Goal: Task Accomplishment & Management: Manage account settings

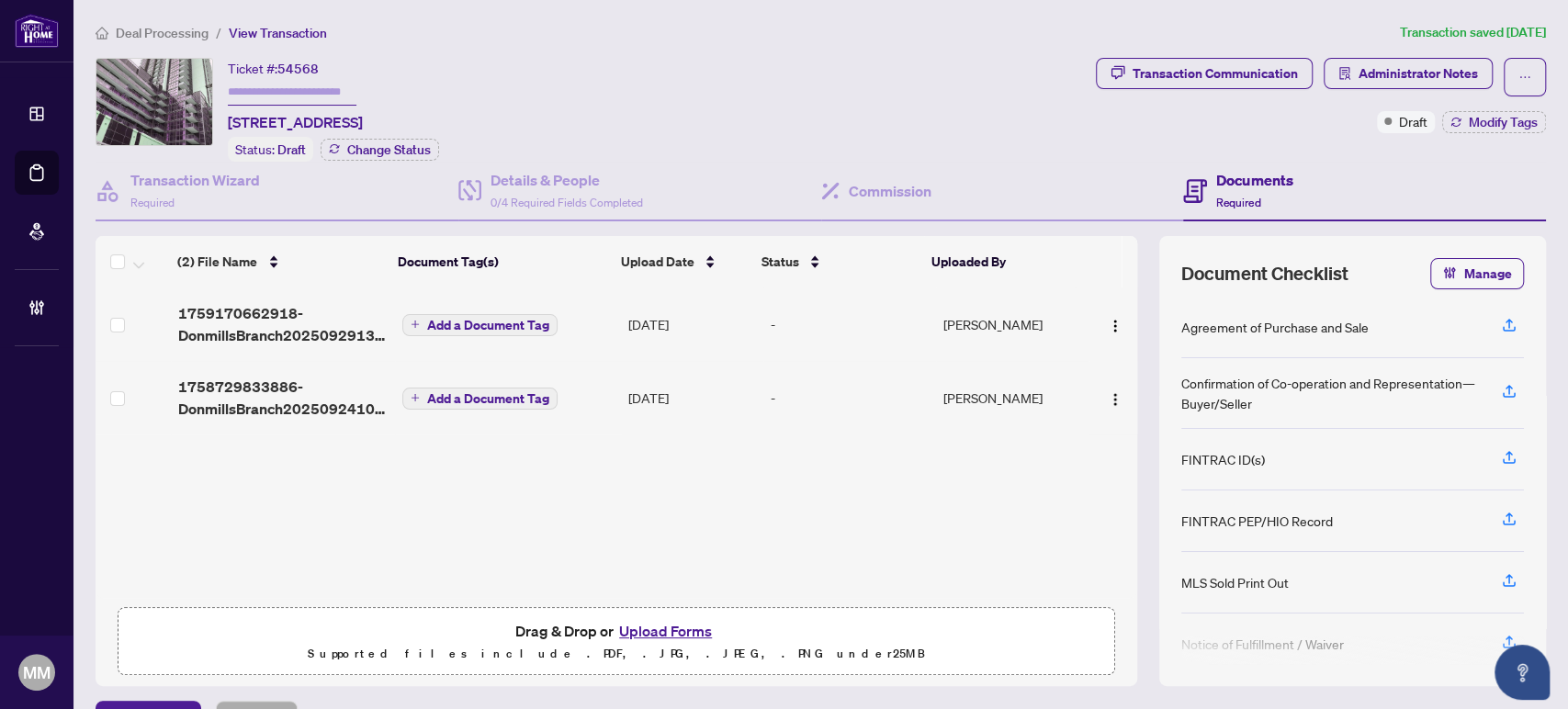
click at [160, 24] on span "Deal Processing" at bounding box center [161, 33] width 93 height 17
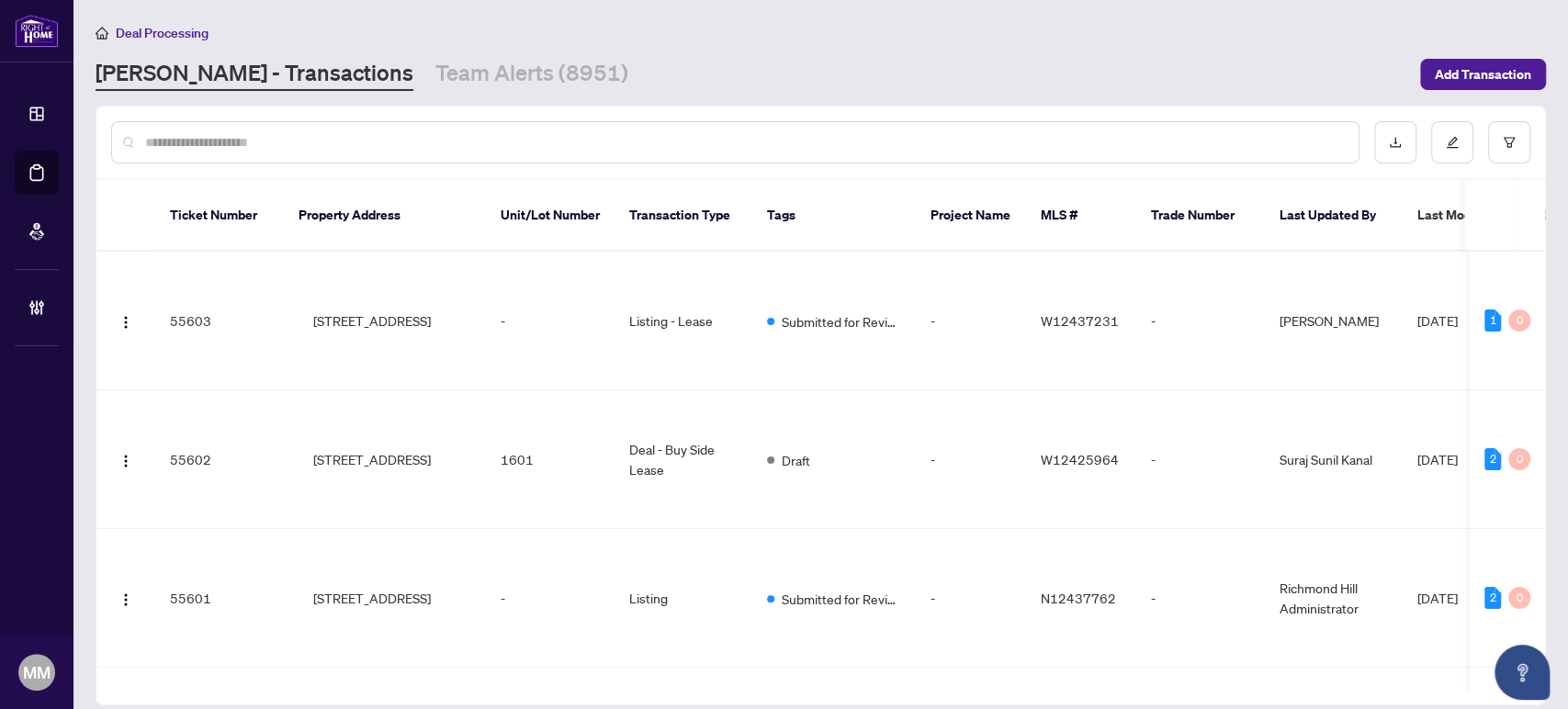
click at [250, 149] on input "text" at bounding box center [744, 143] width 1198 height 21
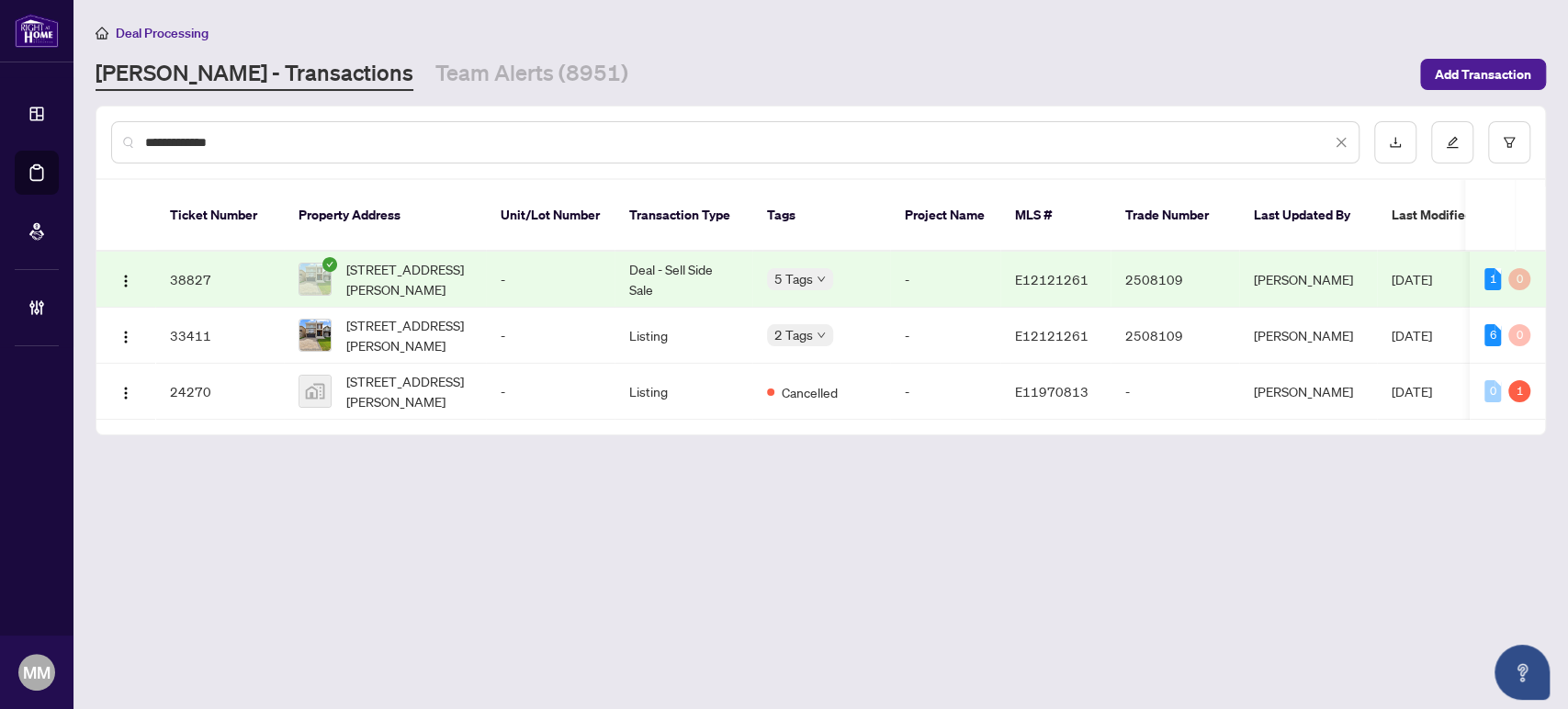
type input "**********"
click at [438, 251] on td "[STREET_ADDRESS][PERSON_NAME]" at bounding box center [384, 279] width 202 height 56
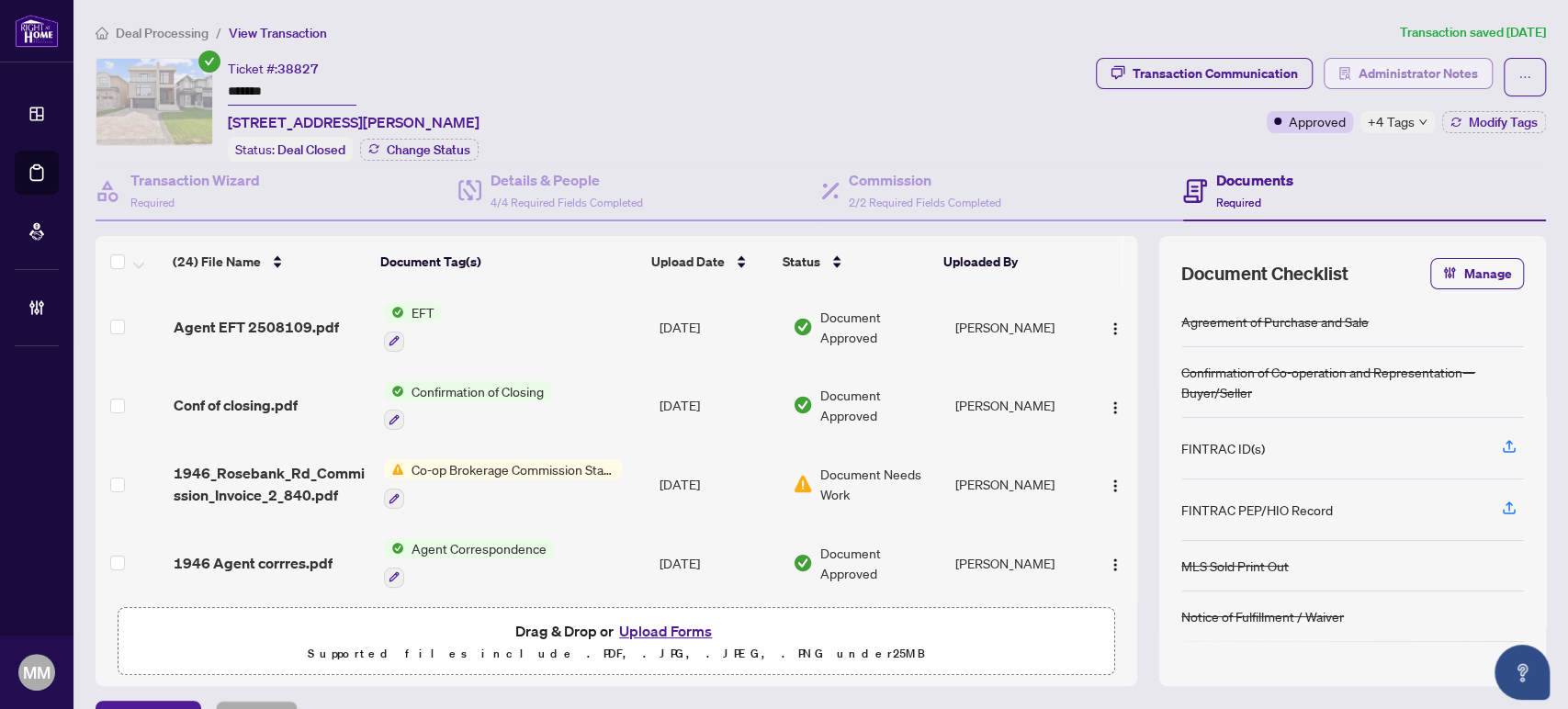
click at [1383, 73] on span "Administrator Notes" at bounding box center [1417, 73] width 119 height 29
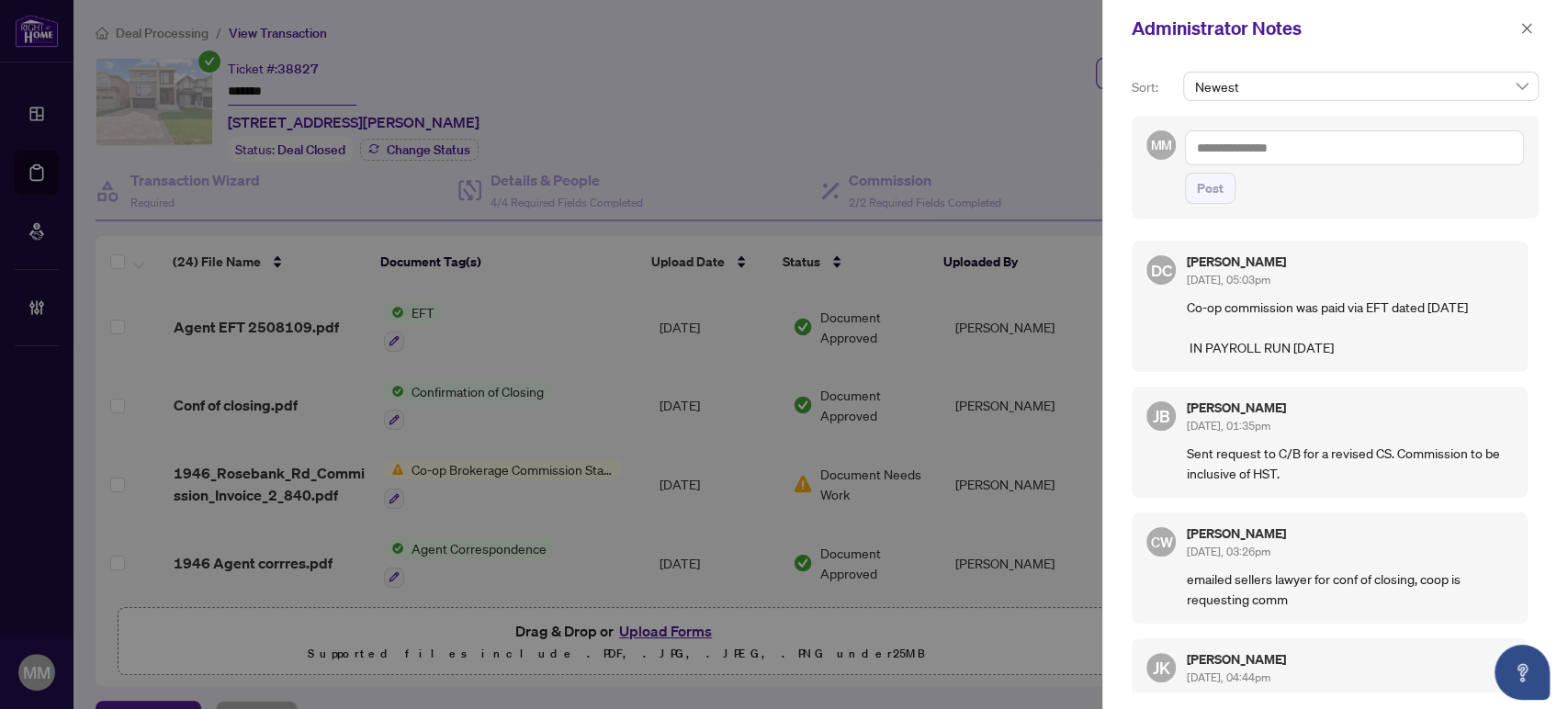
click at [1425, 303] on p "Co-op commission was paid via EFT dated [DATE] IN PAYROLL RUN [DATE]" at bounding box center [1348, 326] width 326 height 61
click at [1483, 334] on p "Co-op commission was paid via EFT dated [DATE] IN PAYROLL RUN [DATE]" at bounding box center [1348, 326] width 326 height 61
click at [1527, 21] on span "button" at bounding box center [1527, 28] width 13 height 29
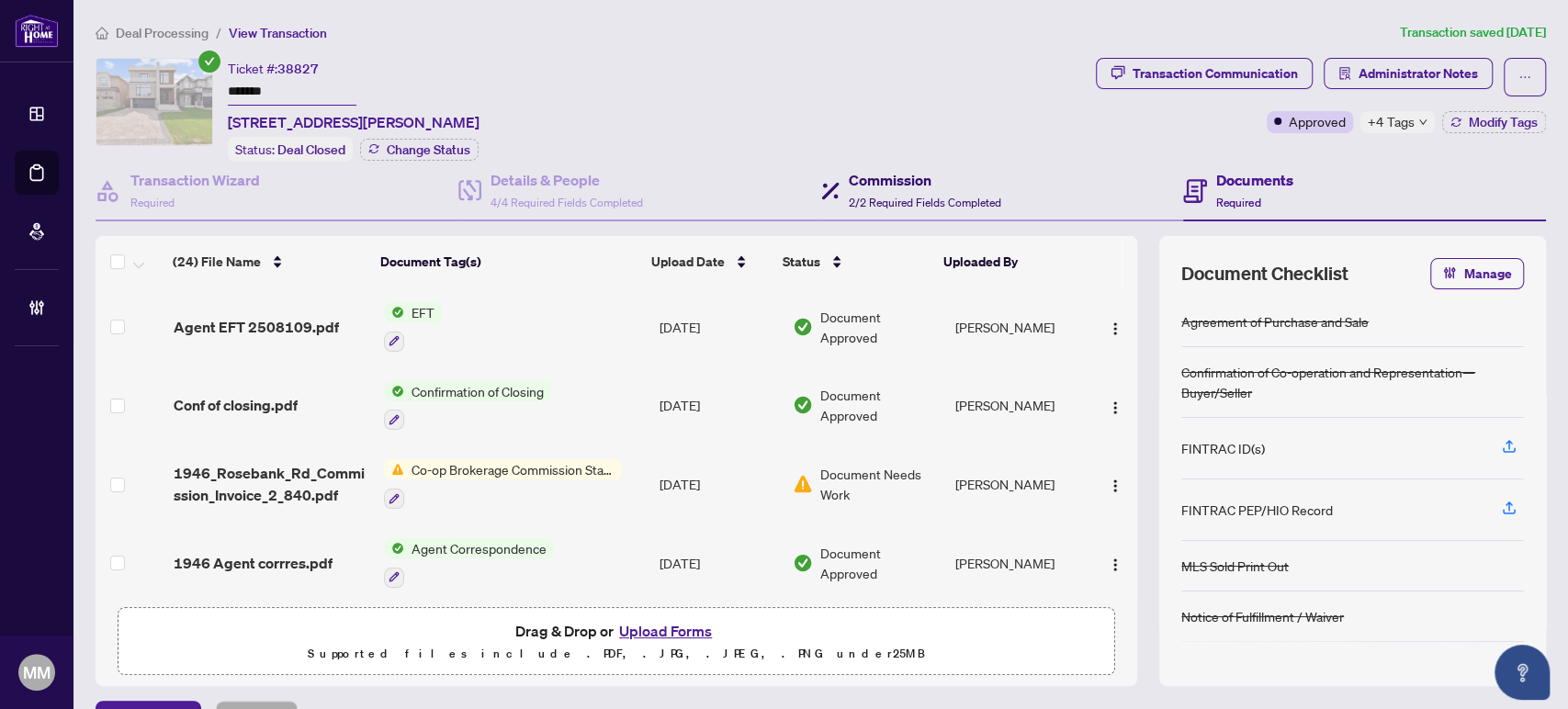
click at [821, 182] on icon at bounding box center [830, 191] width 19 height 19
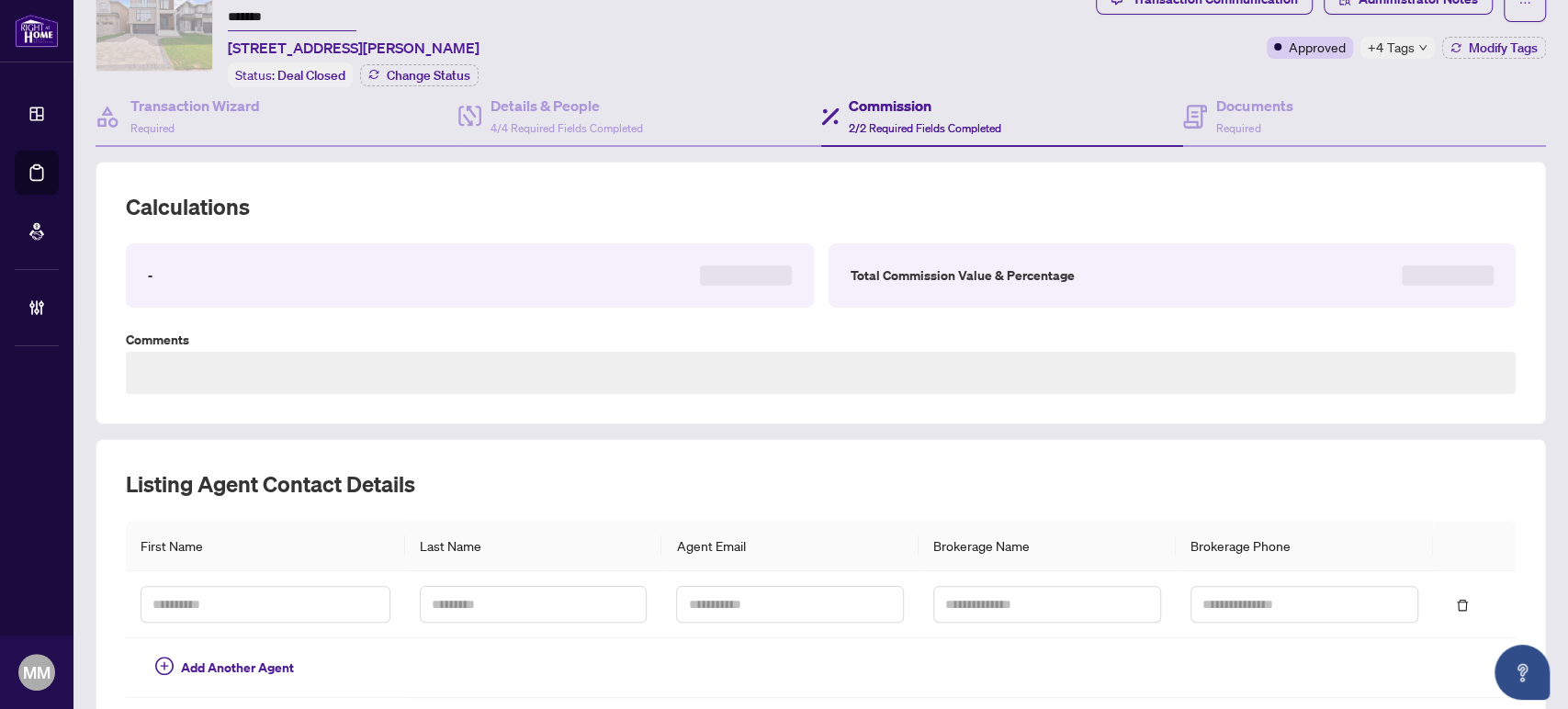
scroll to position [155, 0]
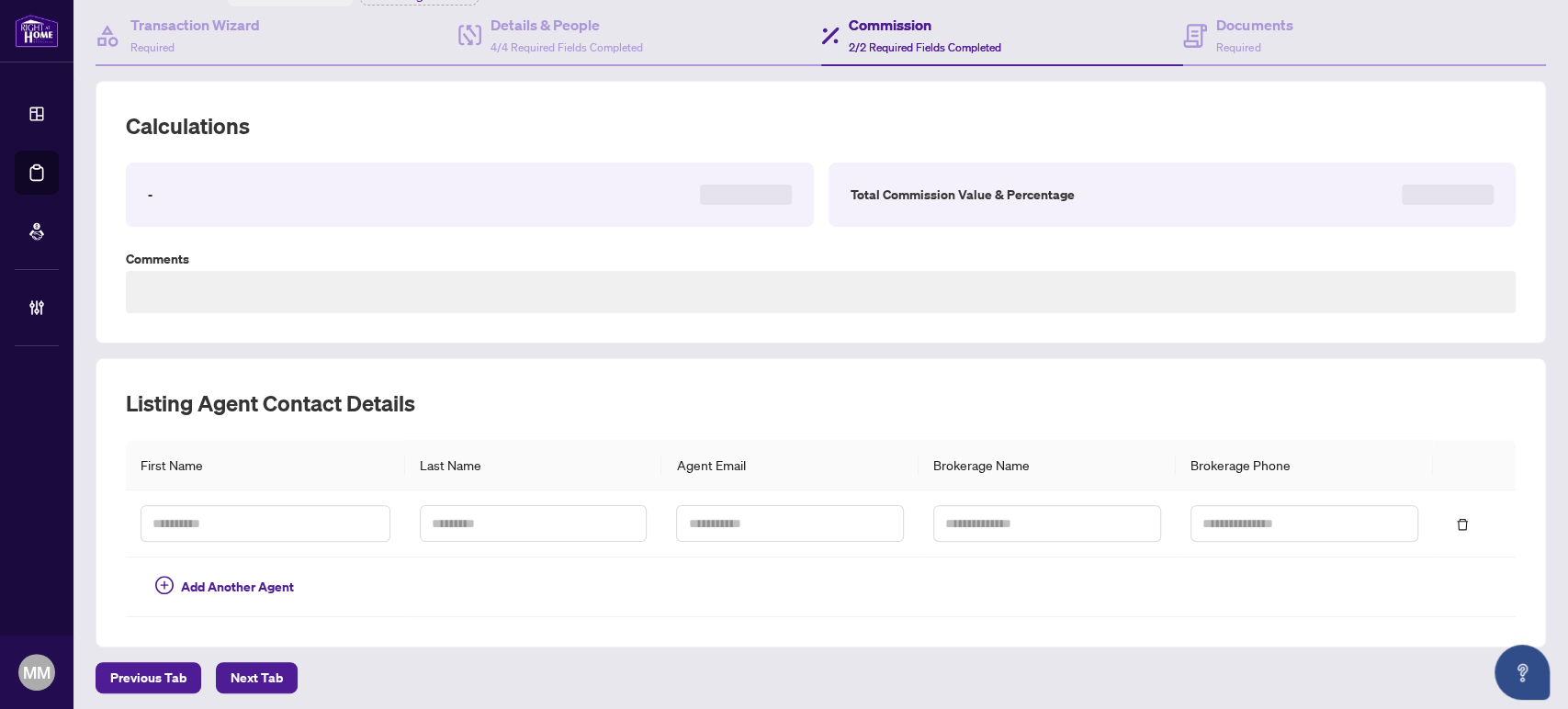
type textarea "**********"
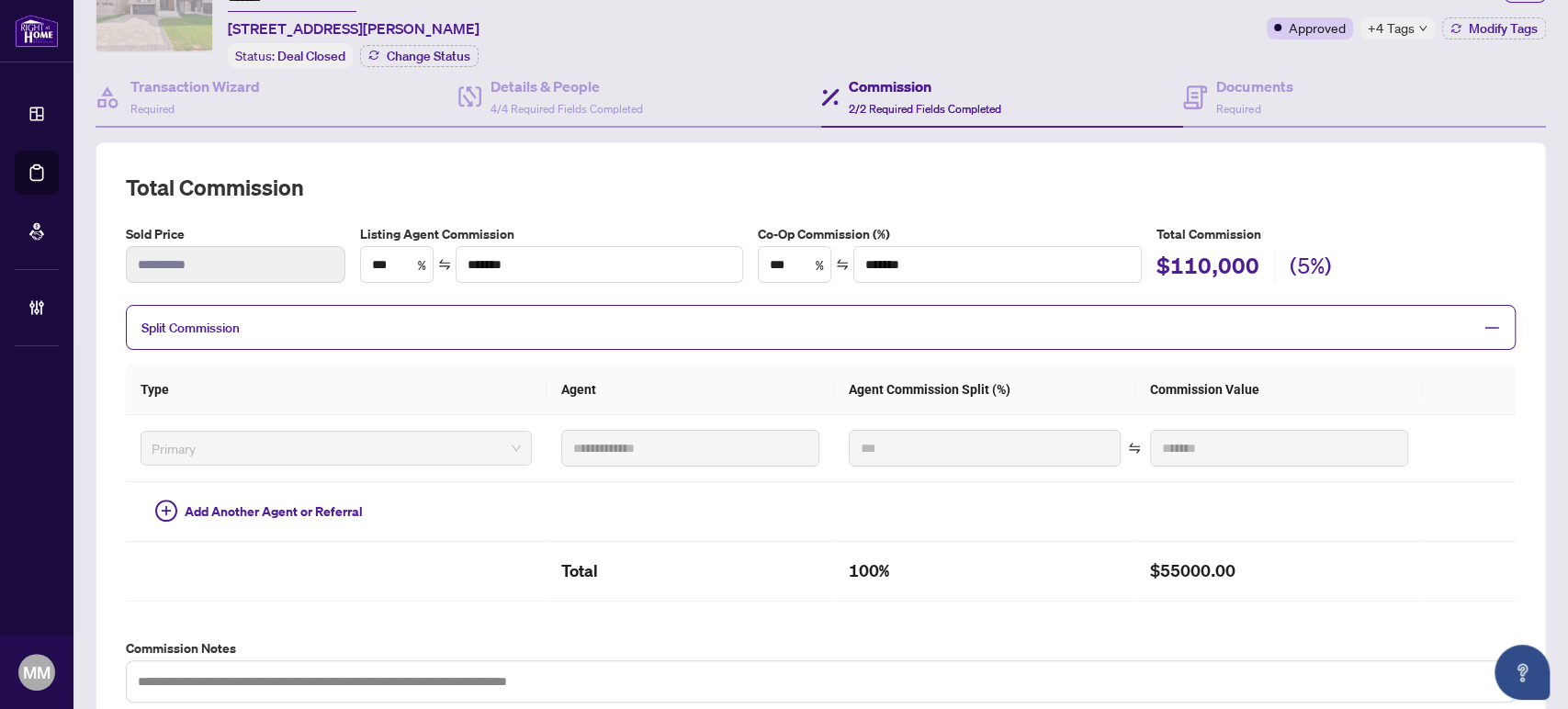
scroll to position [0, 0]
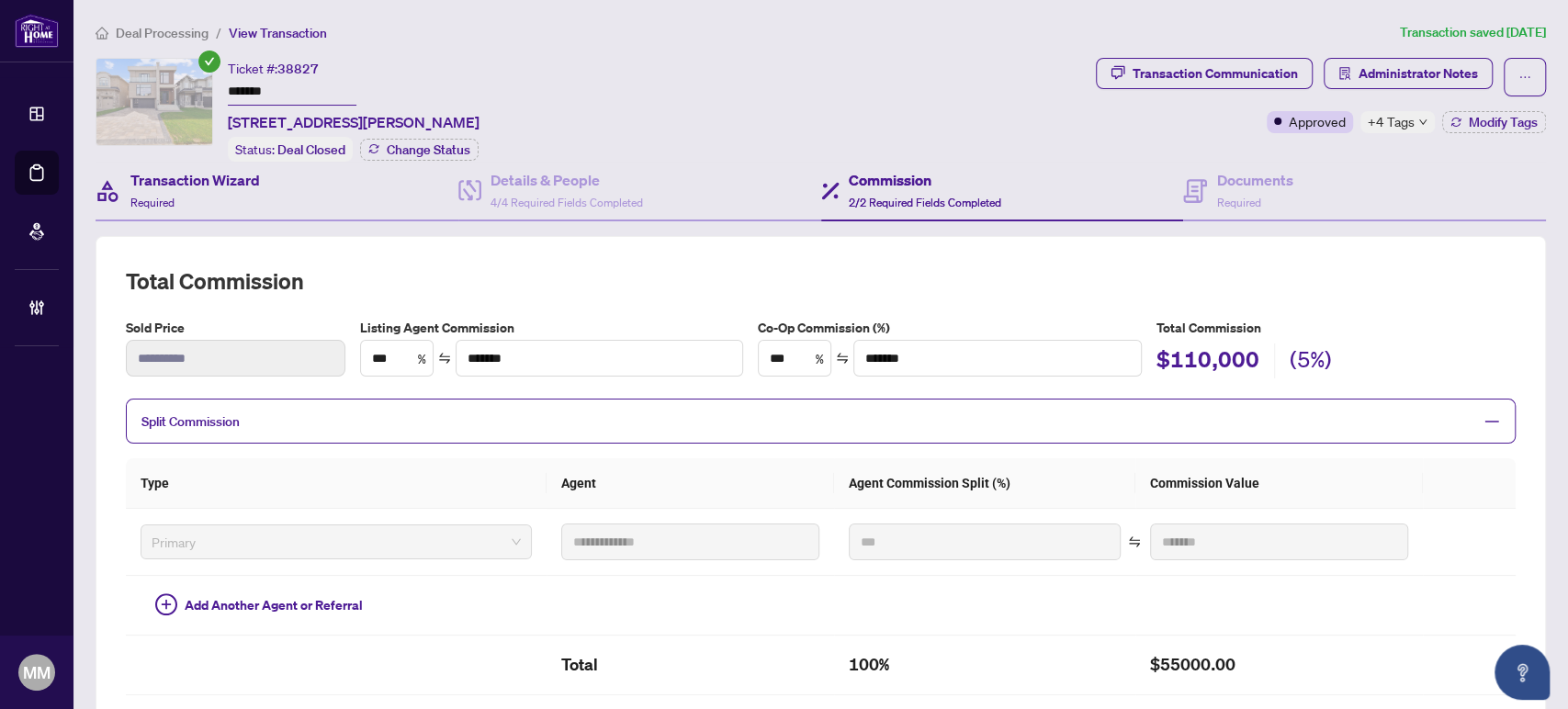
click at [423, 195] on div "Transaction Wizard Required" at bounding box center [277, 191] width 363 height 60
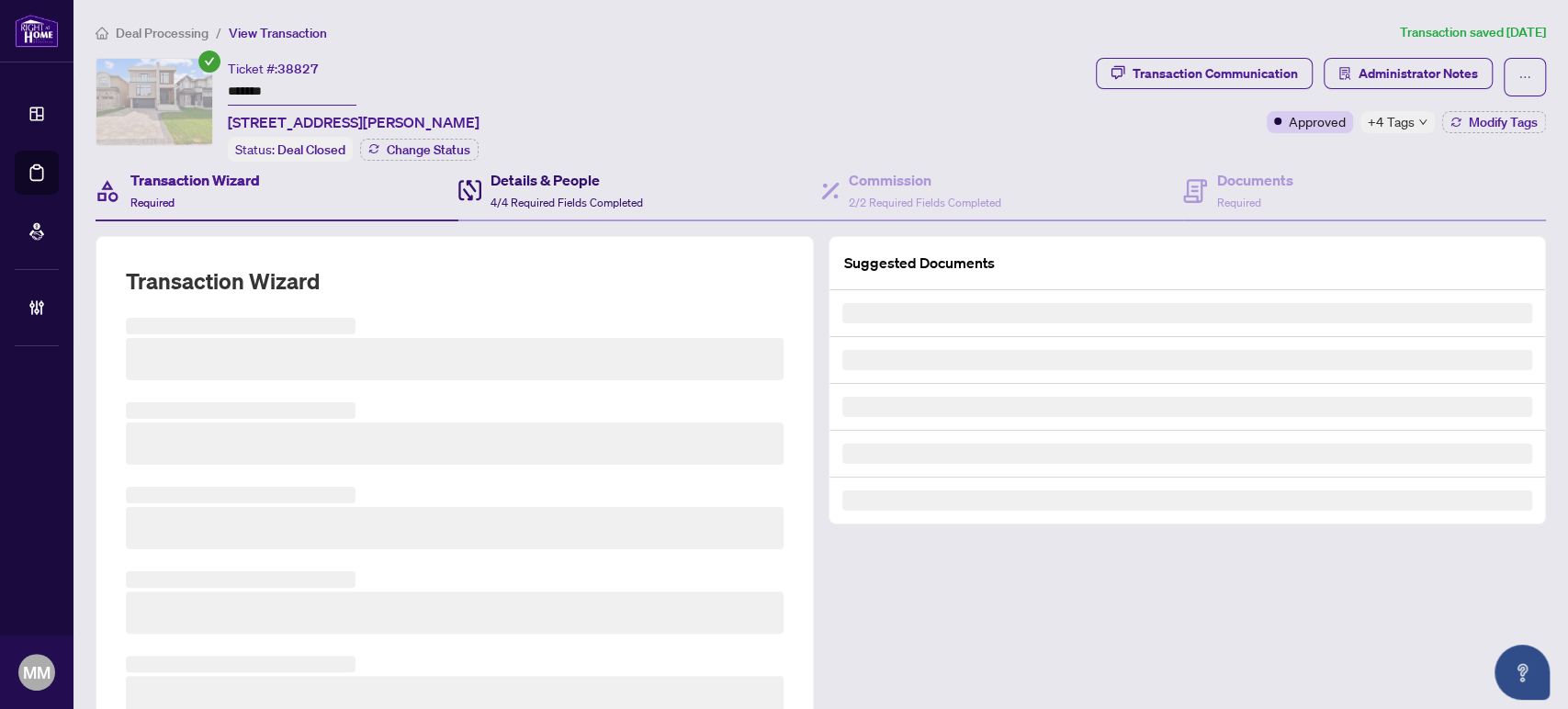
click at [470, 197] on span at bounding box center [469, 190] width 23 height 43
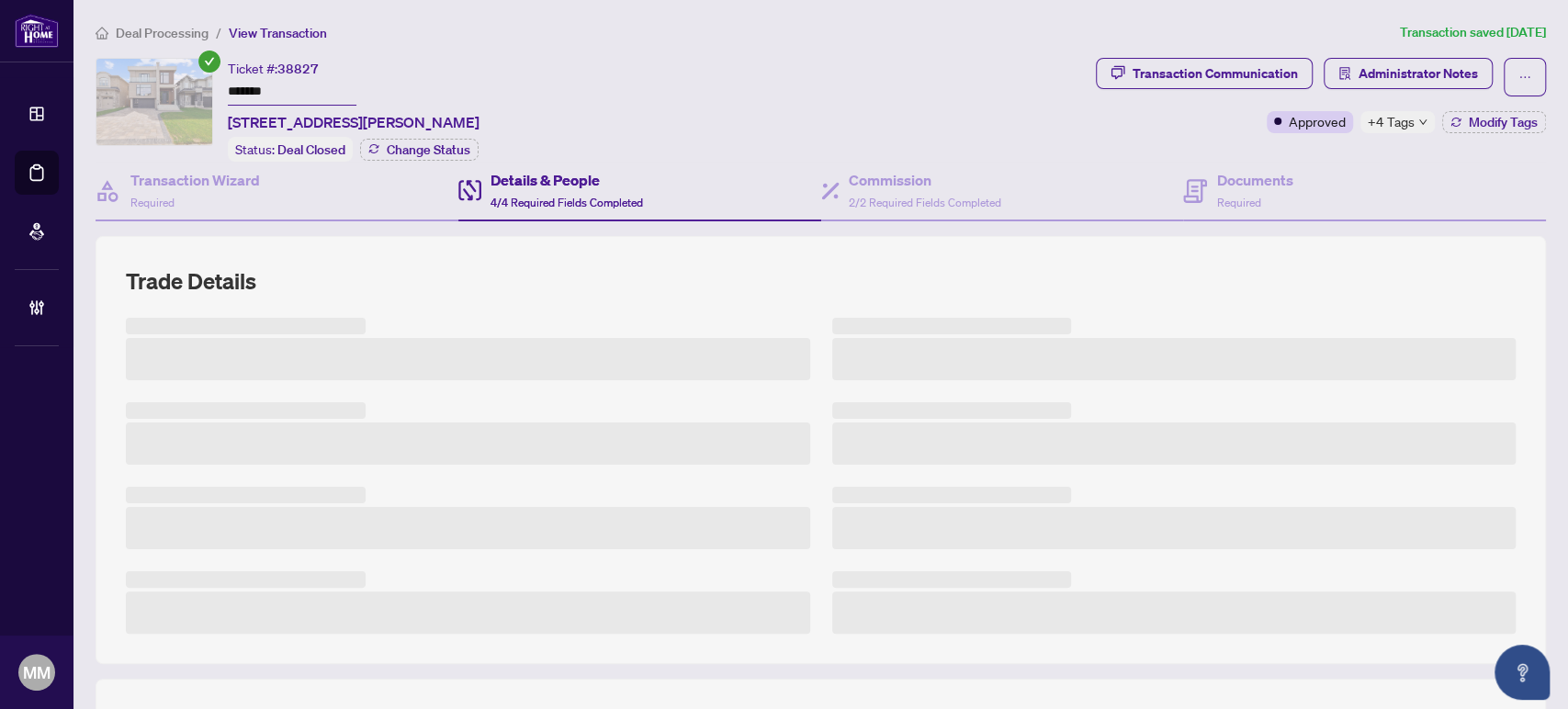
click at [1418, 124] on icon "down" at bounding box center [1423, 122] width 9 height 9
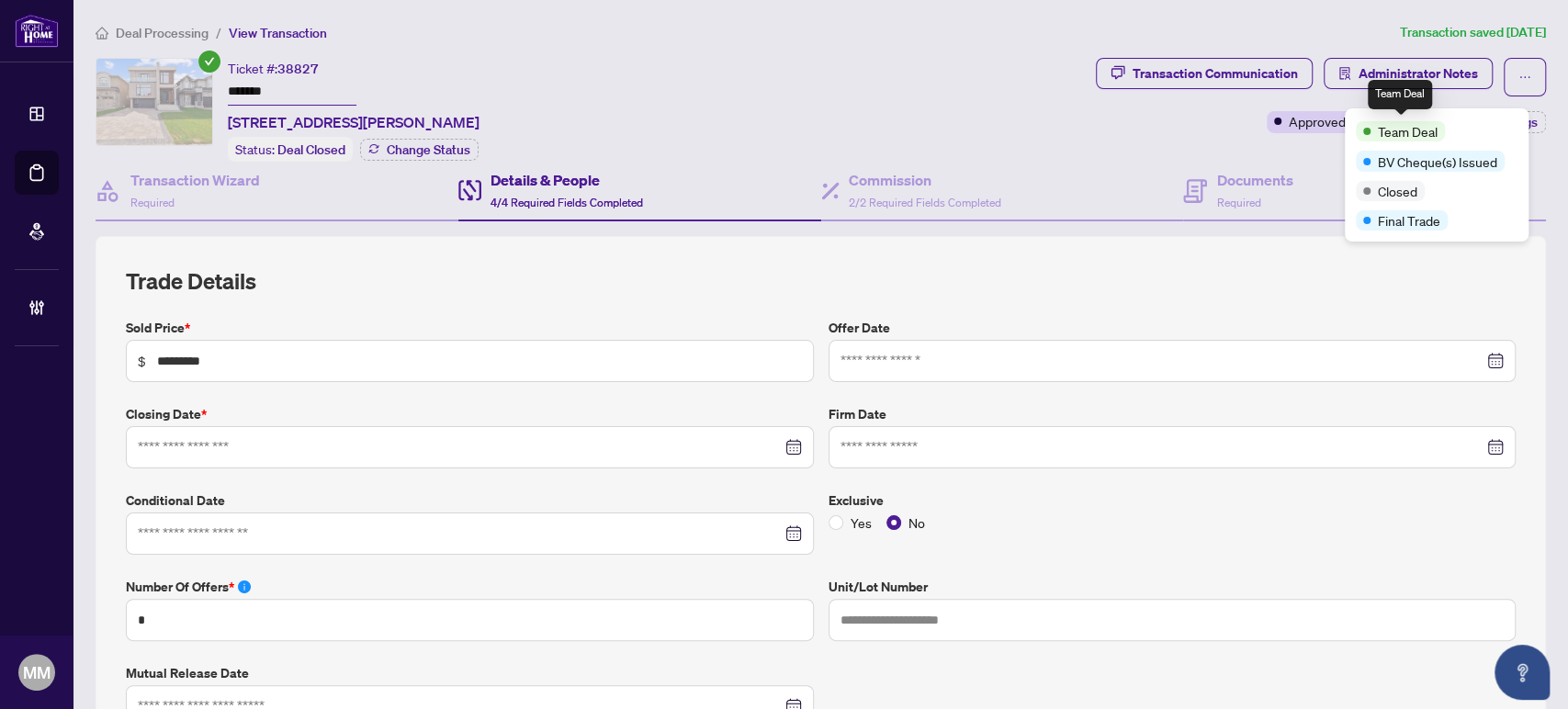
type input "**********"
